Goal: Contribute content: Contribute content

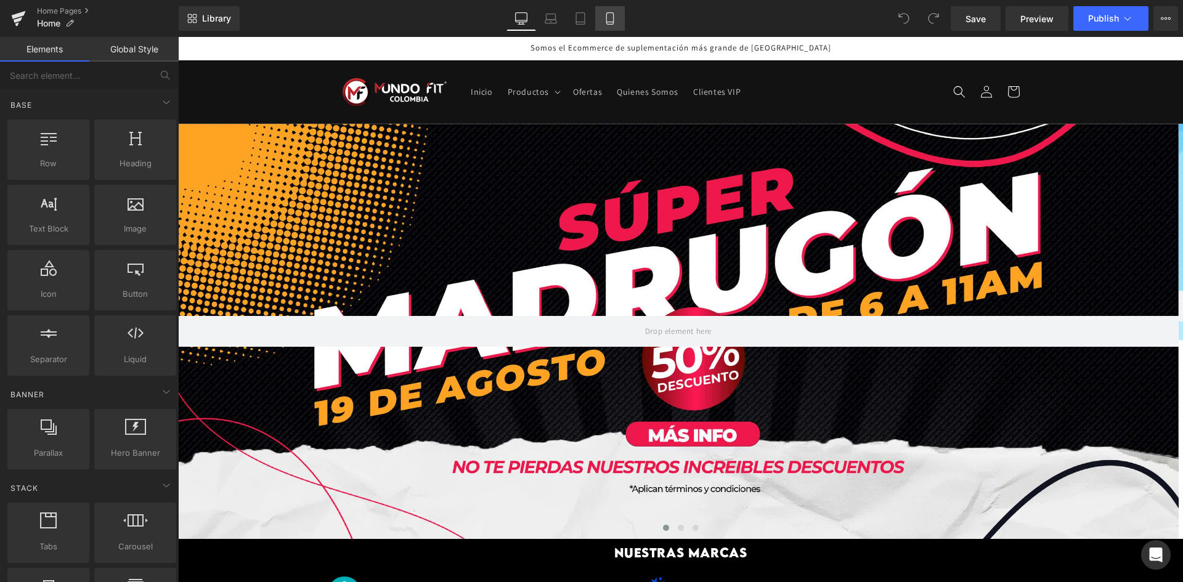
click at [618, 14] on link "Mobile" at bounding box center [610, 18] width 30 height 25
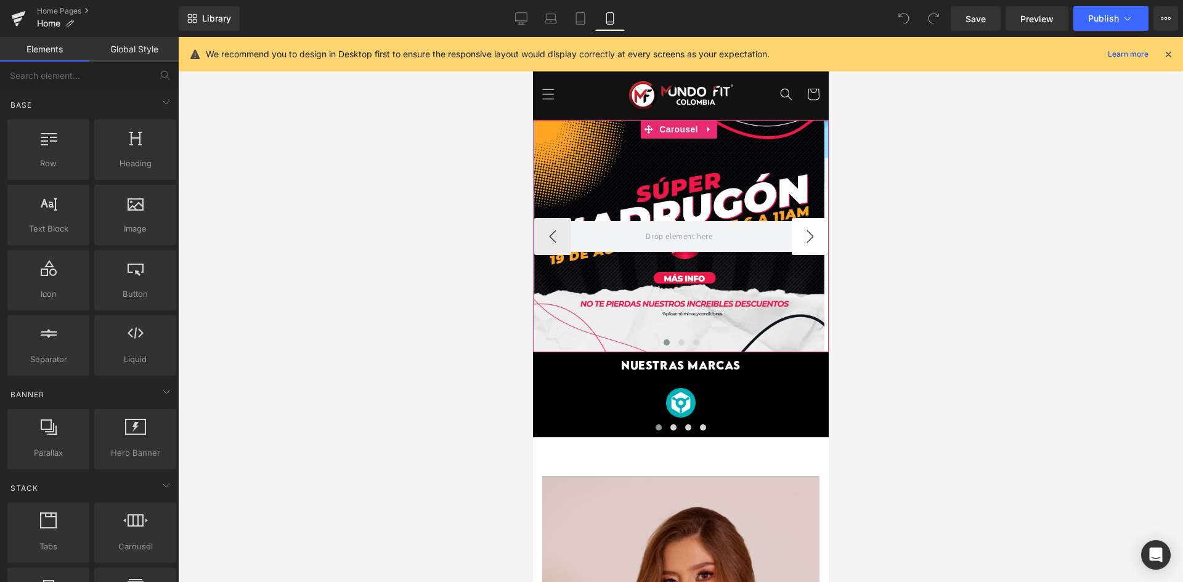
click at [796, 227] on button "›" at bounding box center [809, 236] width 37 height 37
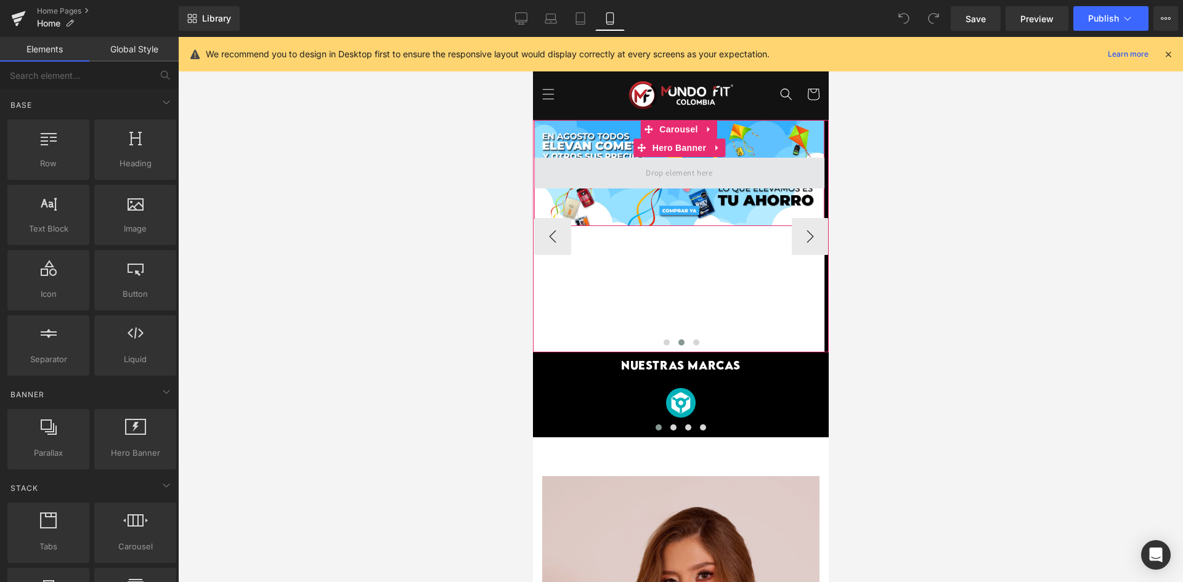
click at [710, 170] on span at bounding box center [678, 173] width 75 height 20
click at [712, 192] on div at bounding box center [678, 173] width 290 height 106
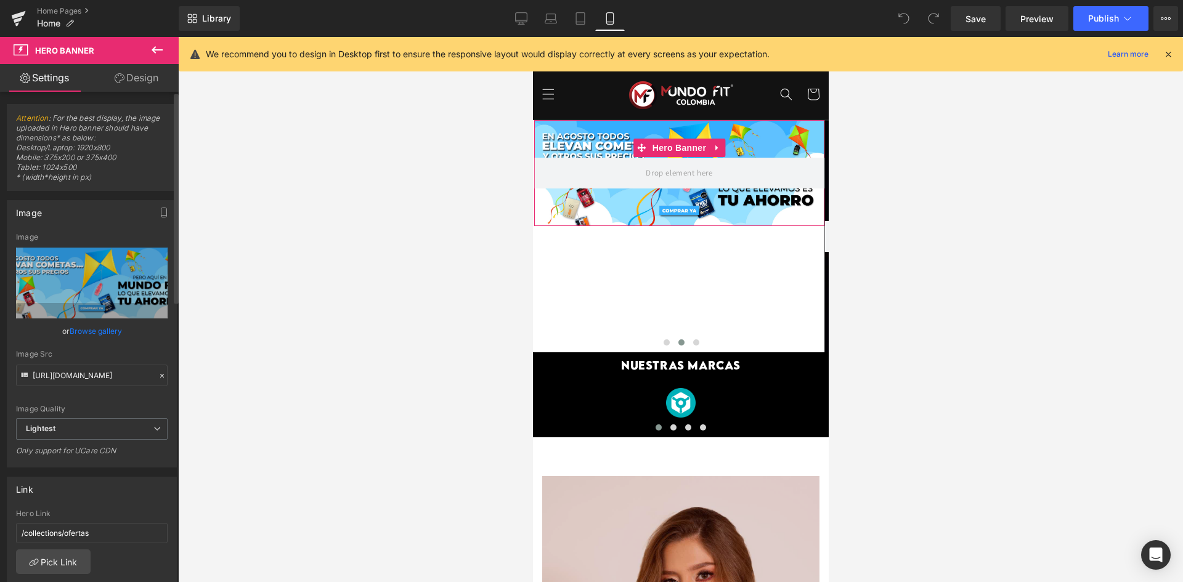
click at [99, 325] on link "Browse gallery" at bounding box center [96, 331] width 52 height 22
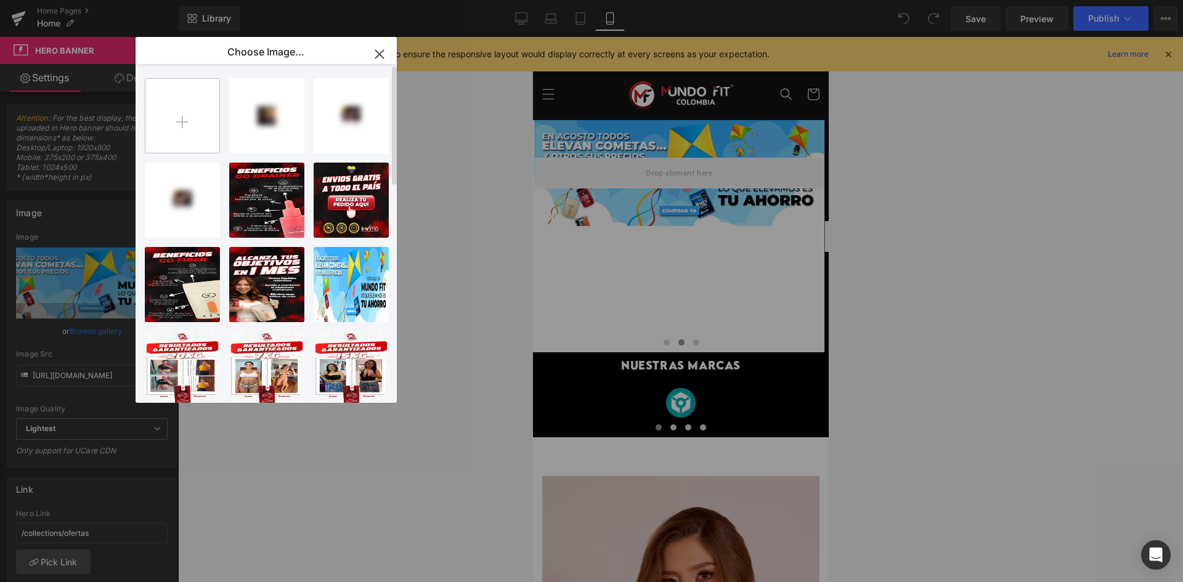
click at [192, 112] on input "file" at bounding box center [182, 116] width 74 height 74
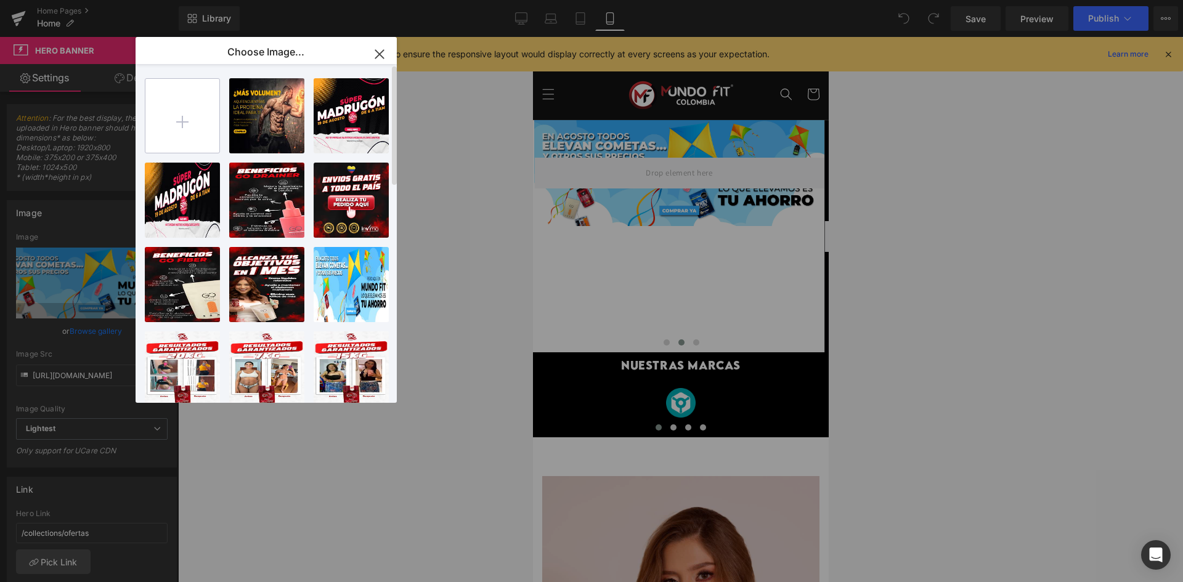
type input "C:\fakepath\BANNER agosto3-04.jpg"
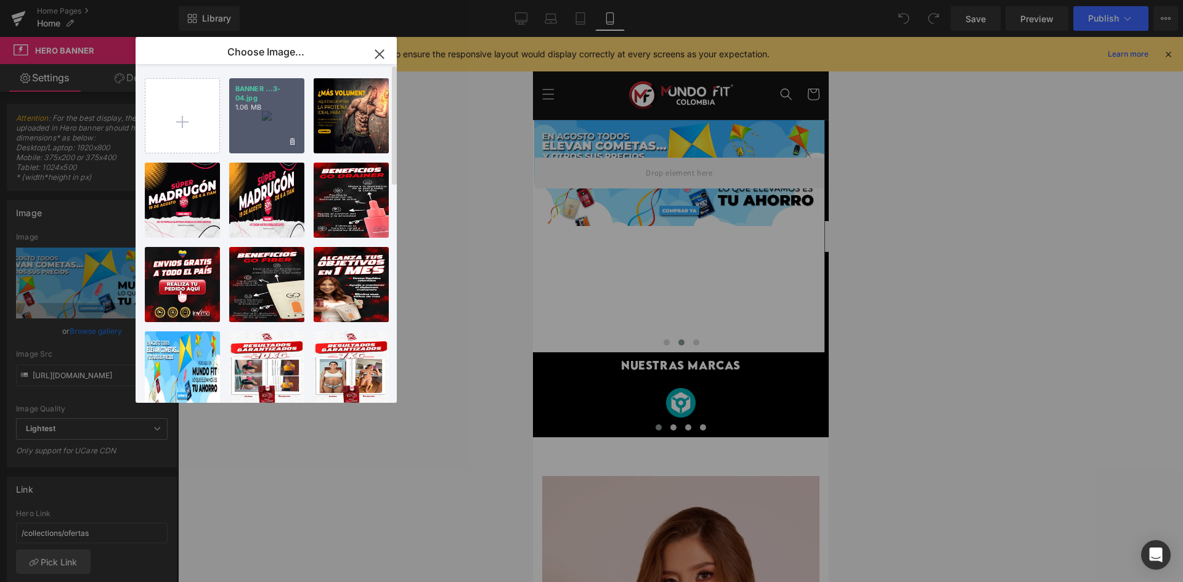
click at [257, 130] on div "BANNER ...3-04.jpg 1.06 MB" at bounding box center [266, 115] width 75 height 75
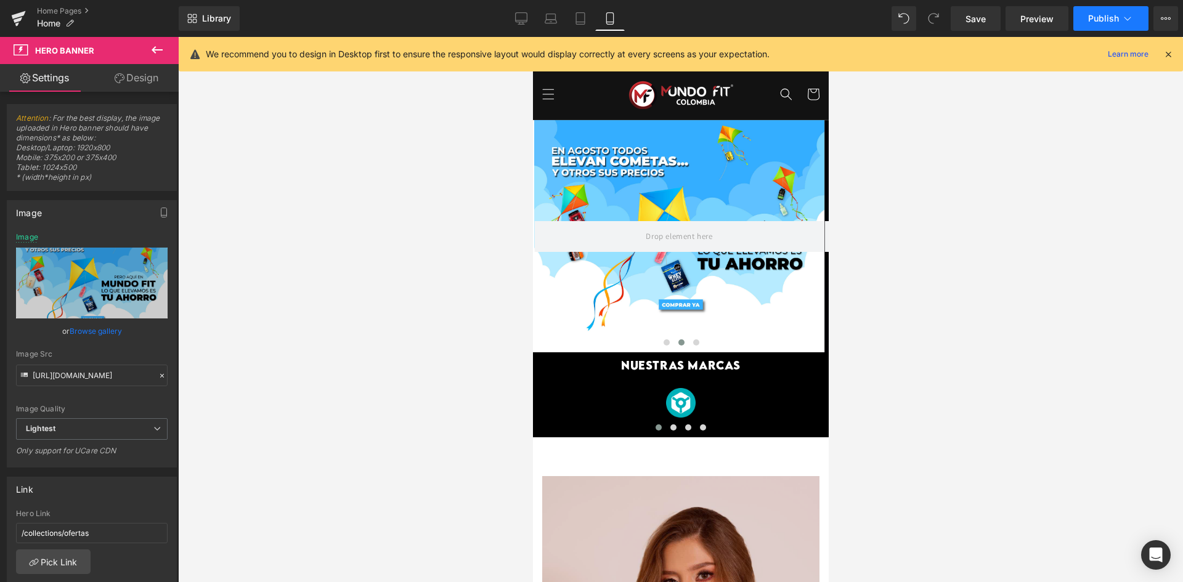
click at [1117, 8] on button "Publish" at bounding box center [1110, 18] width 75 height 25
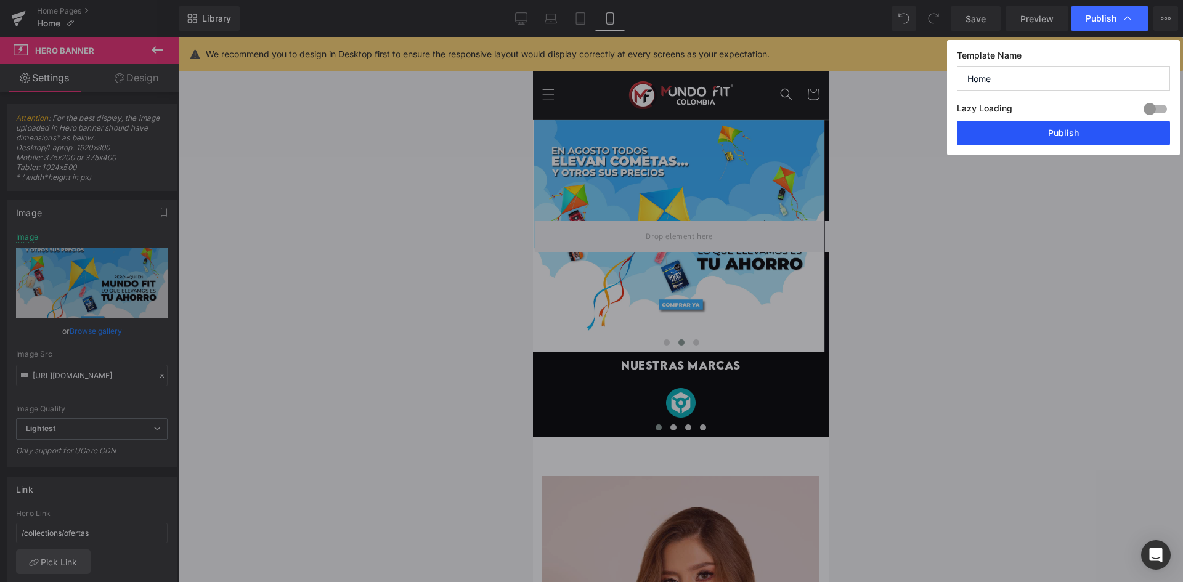
click at [1058, 137] on button "Publish" at bounding box center [1063, 133] width 213 height 25
